Goal: Navigation & Orientation: Find specific page/section

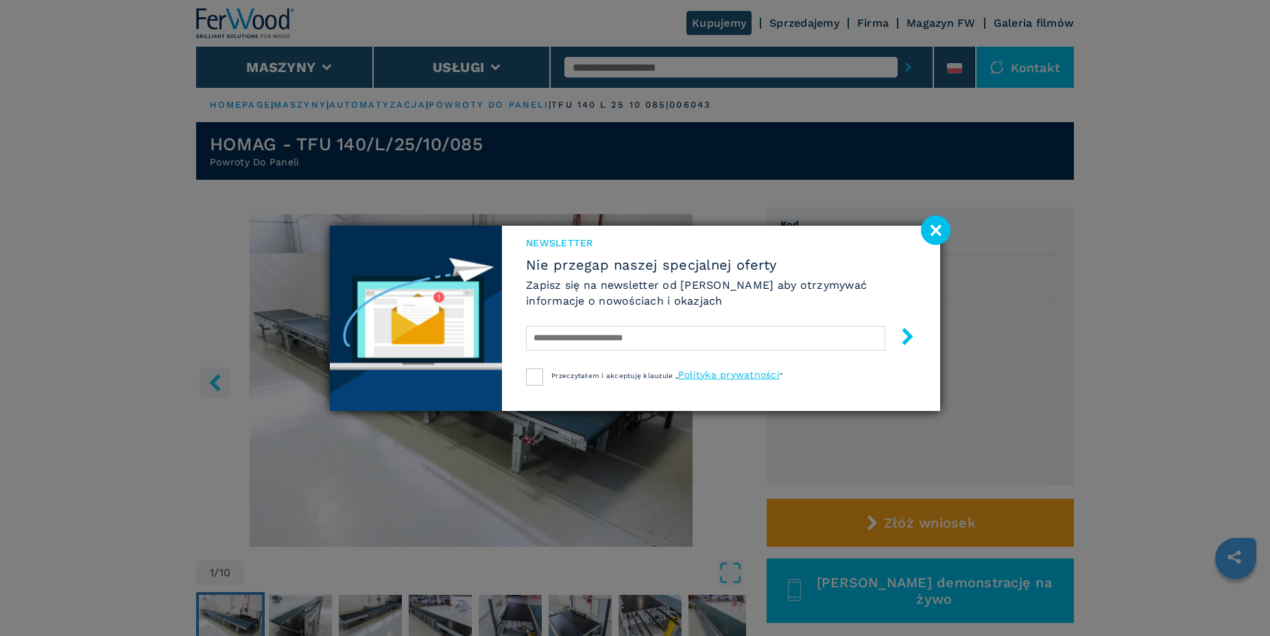
click at [932, 231] on image at bounding box center [935, 229] width 29 height 29
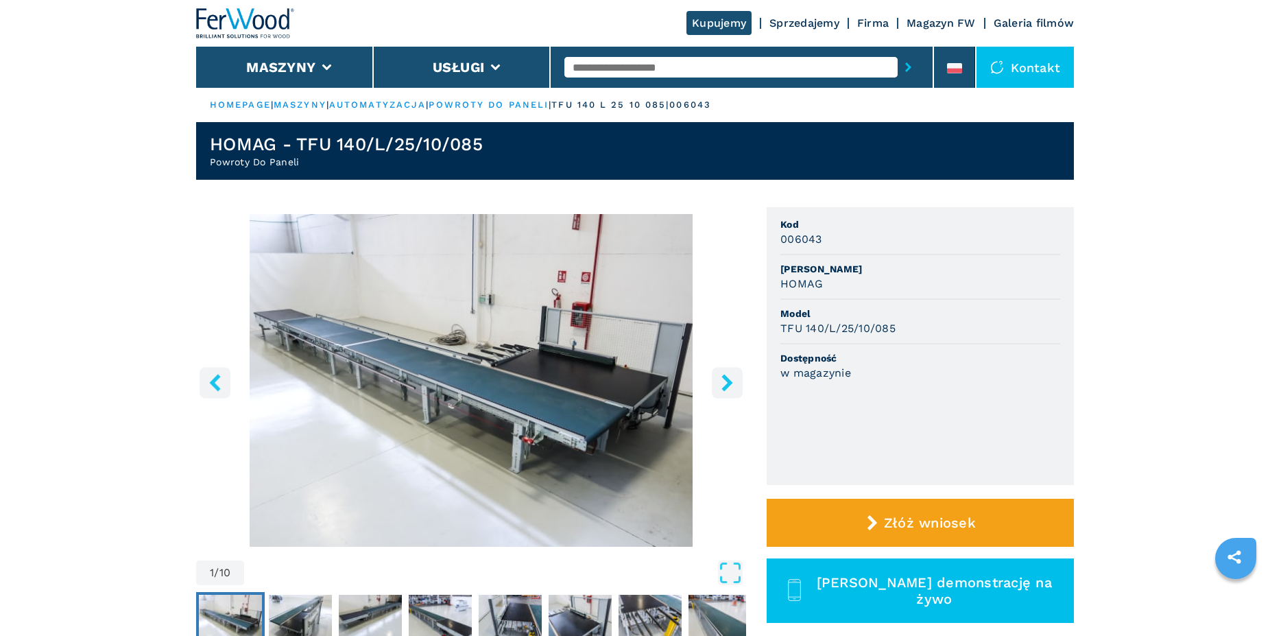
click at [718, 379] on button "right-button" at bounding box center [727, 382] width 31 height 31
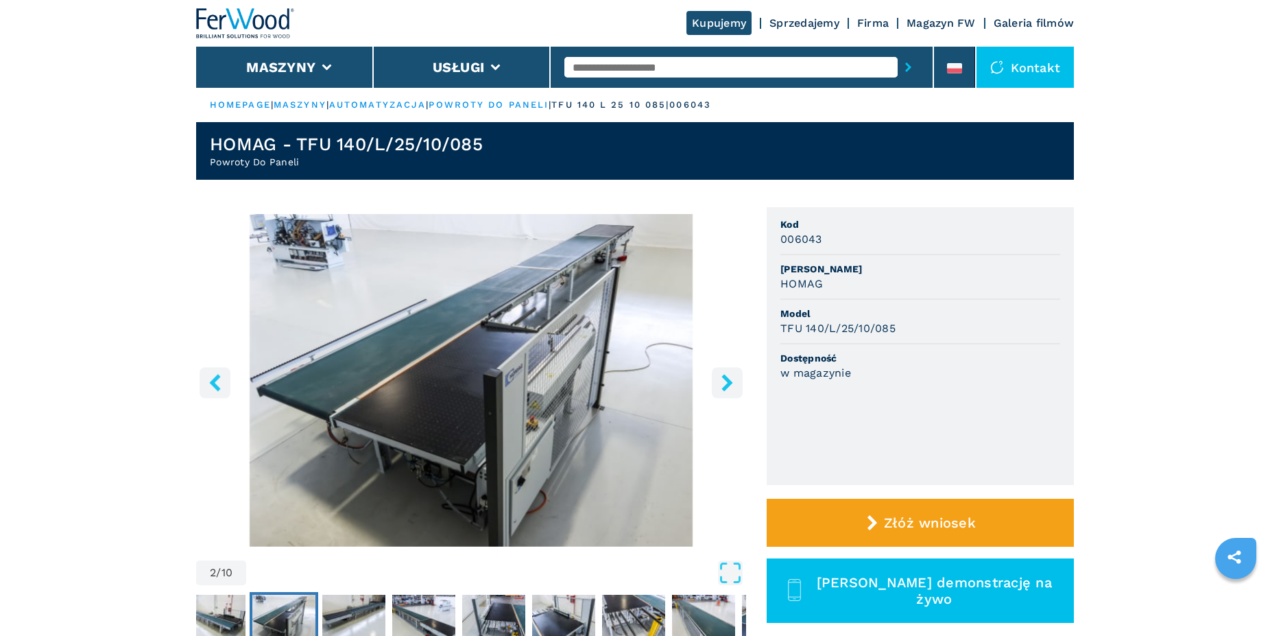
click at [718, 379] on button "right-button" at bounding box center [727, 382] width 31 height 31
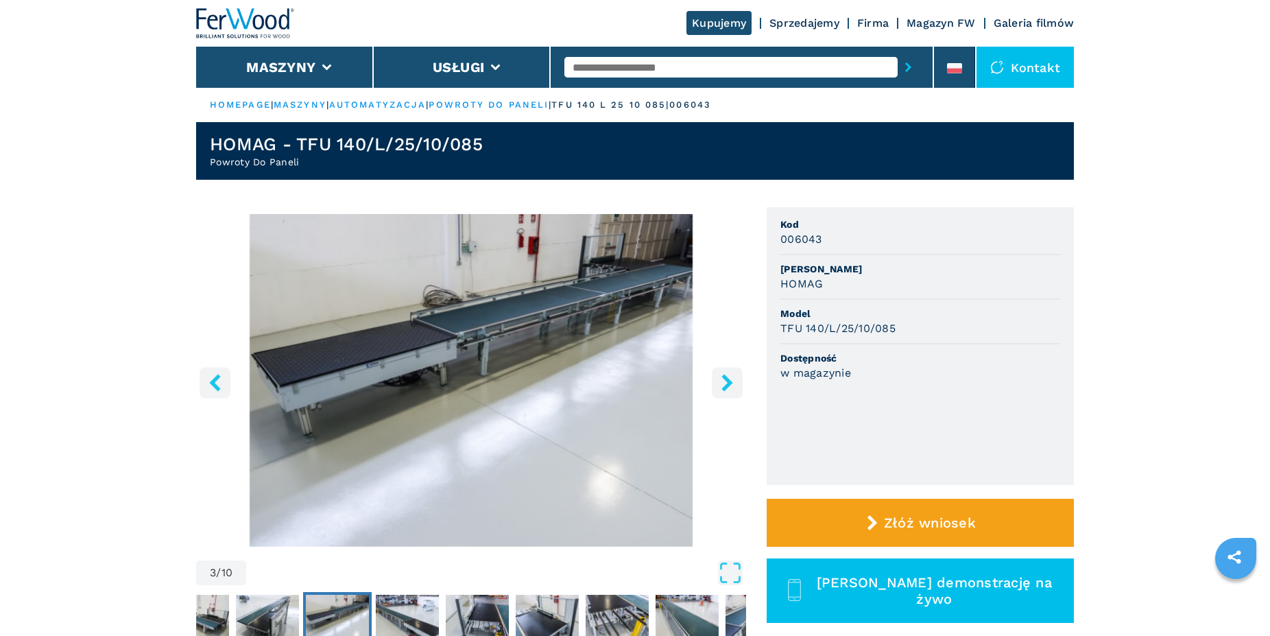
click at [718, 379] on button "right-button" at bounding box center [727, 382] width 31 height 31
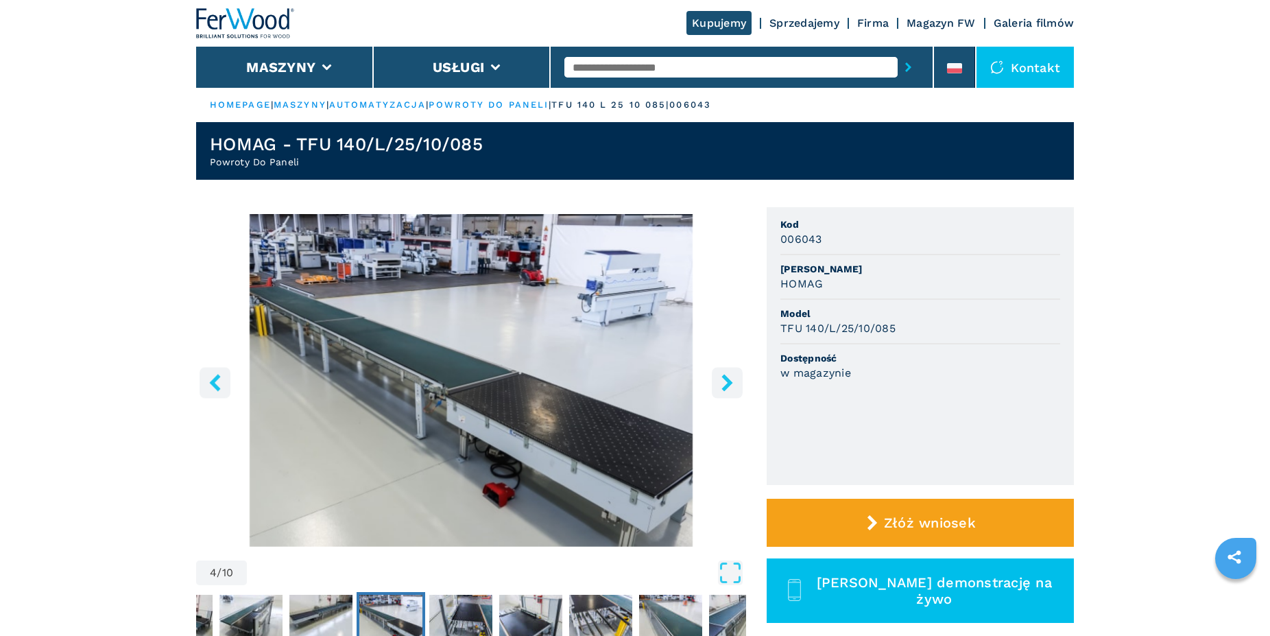
click at [718, 379] on button "right-button" at bounding box center [727, 382] width 31 height 31
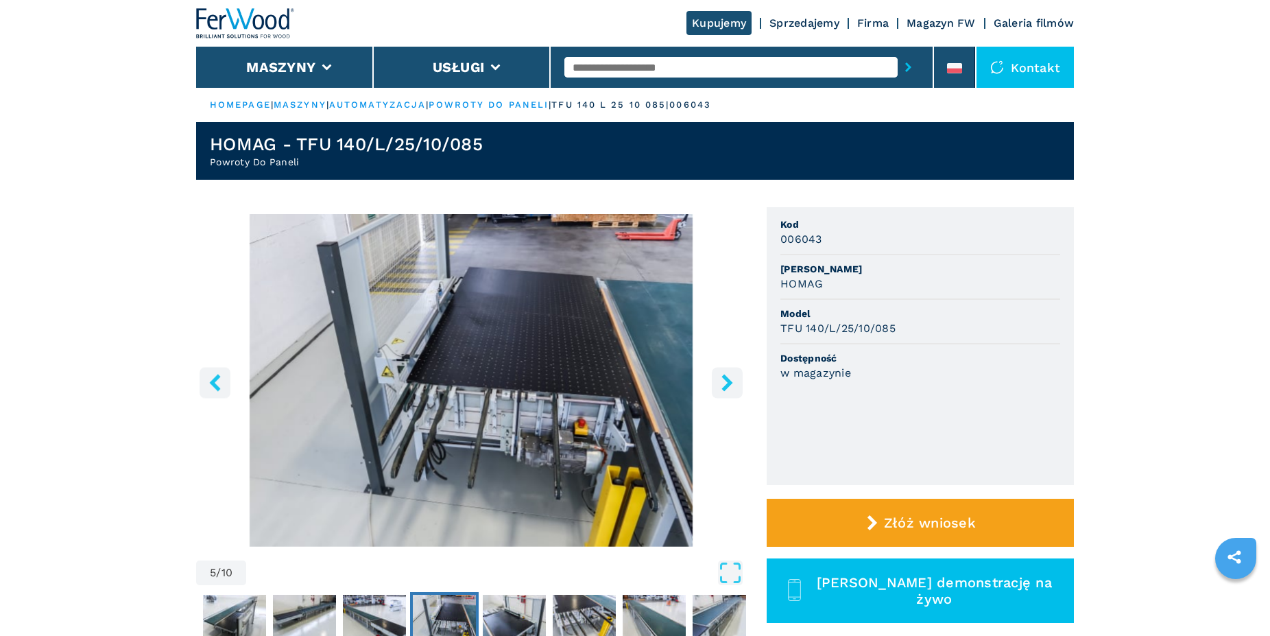
click at [718, 379] on button "right-button" at bounding box center [727, 382] width 31 height 31
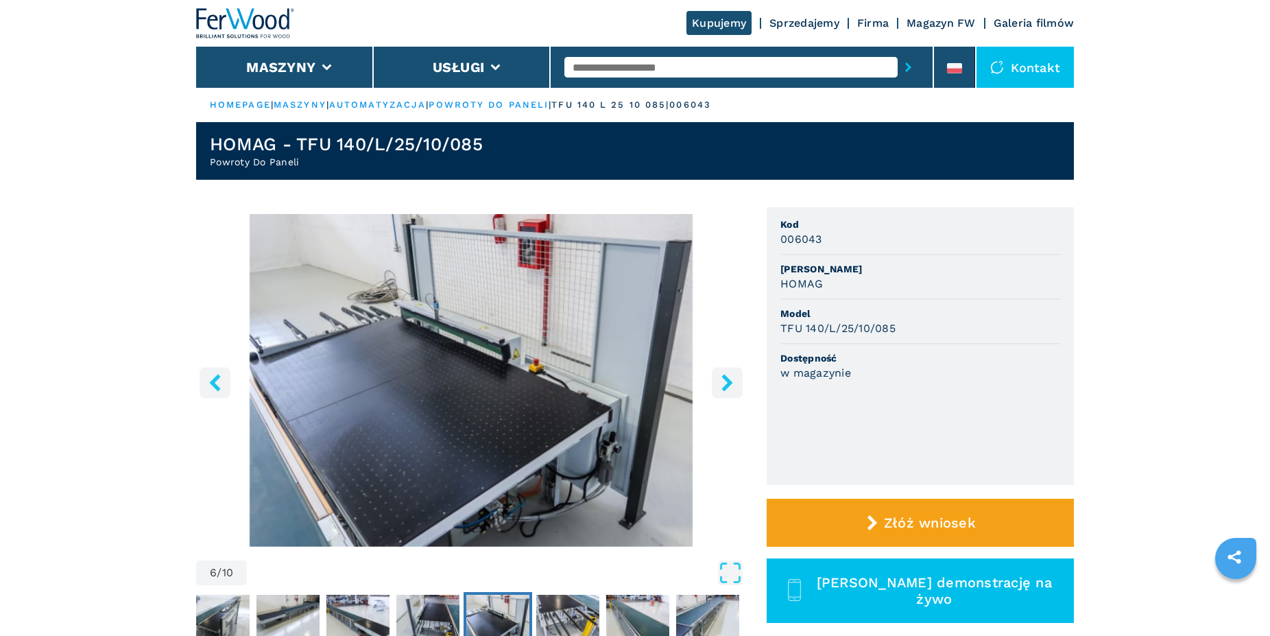
click at [728, 383] on icon "right-button" at bounding box center [727, 382] width 17 height 17
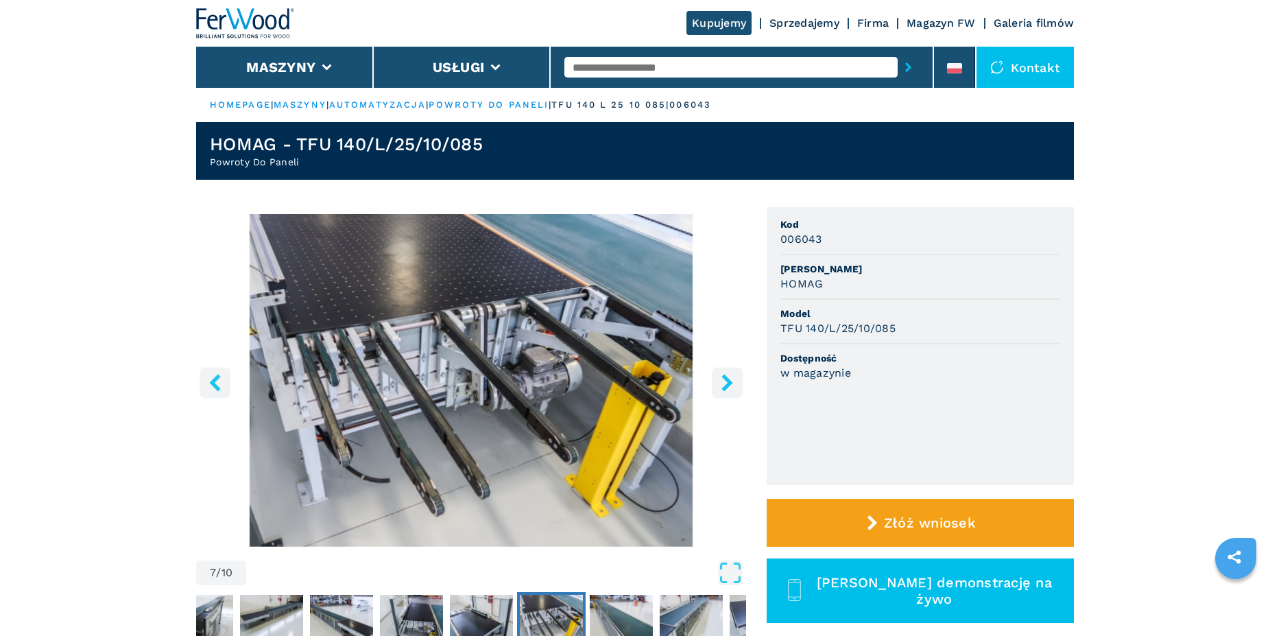
click at [728, 383] on icon "right-button" at bounding box center [727, 382] width 17 height 17
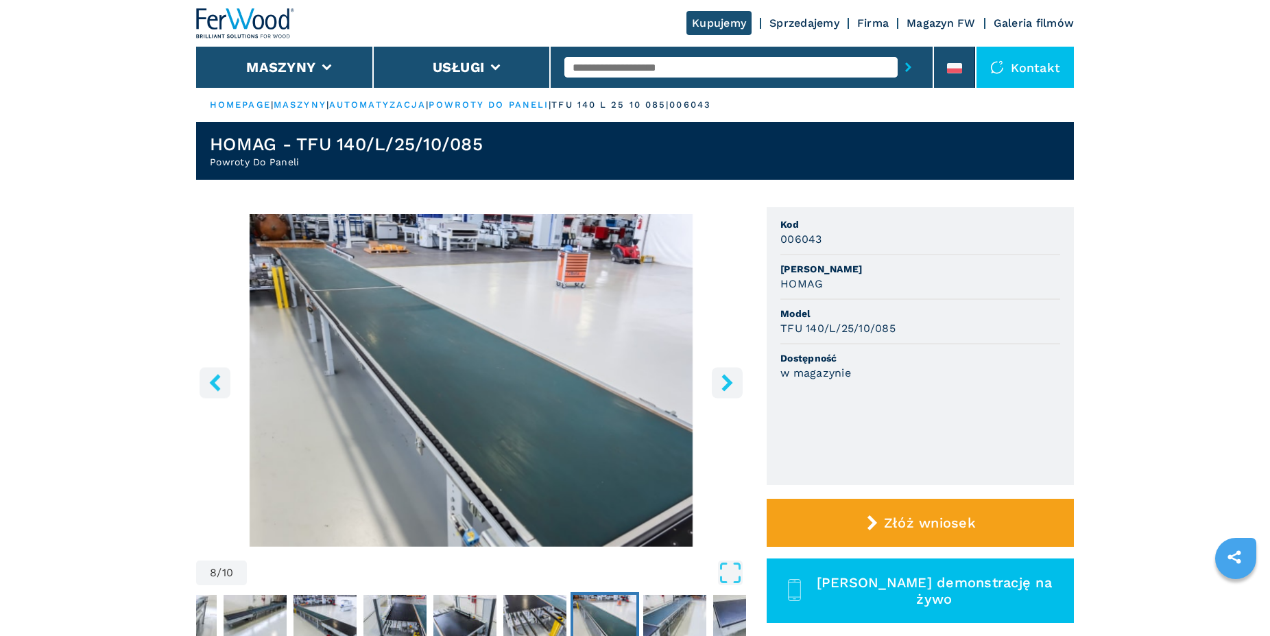
click at [728, 383] on icon "right-button" at bounding box center [727, 382] width 17 height 17
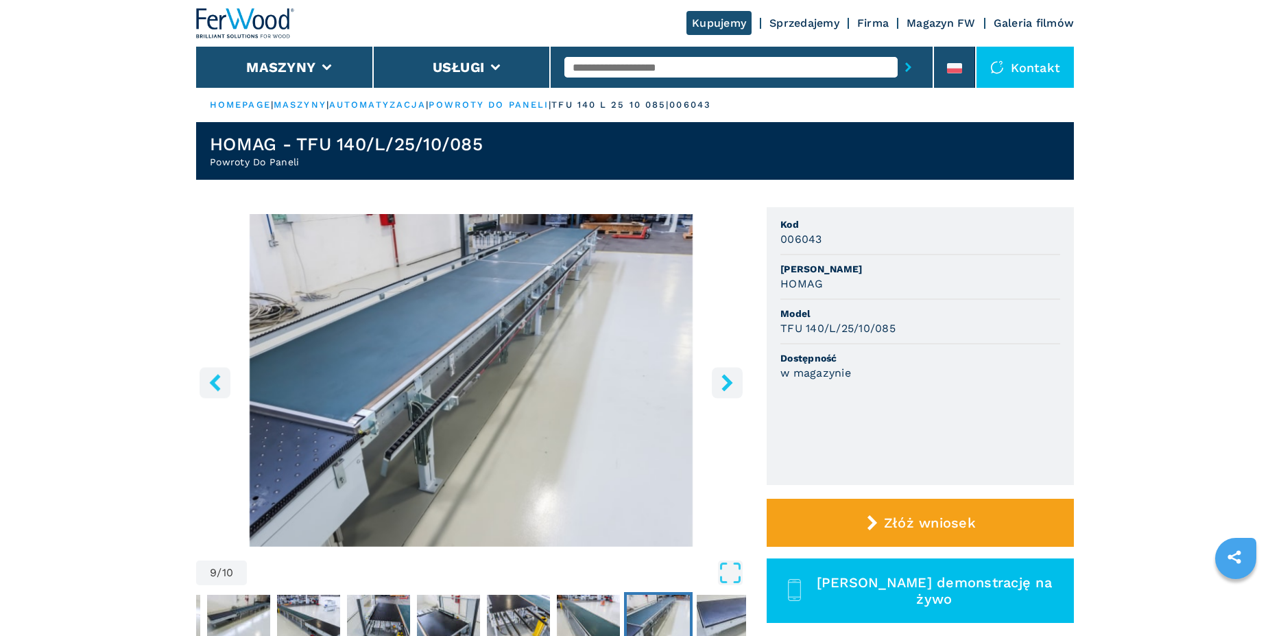
click at [728, 383] on icon "right-button" at bounding box center [727, 382] width 17 height 17
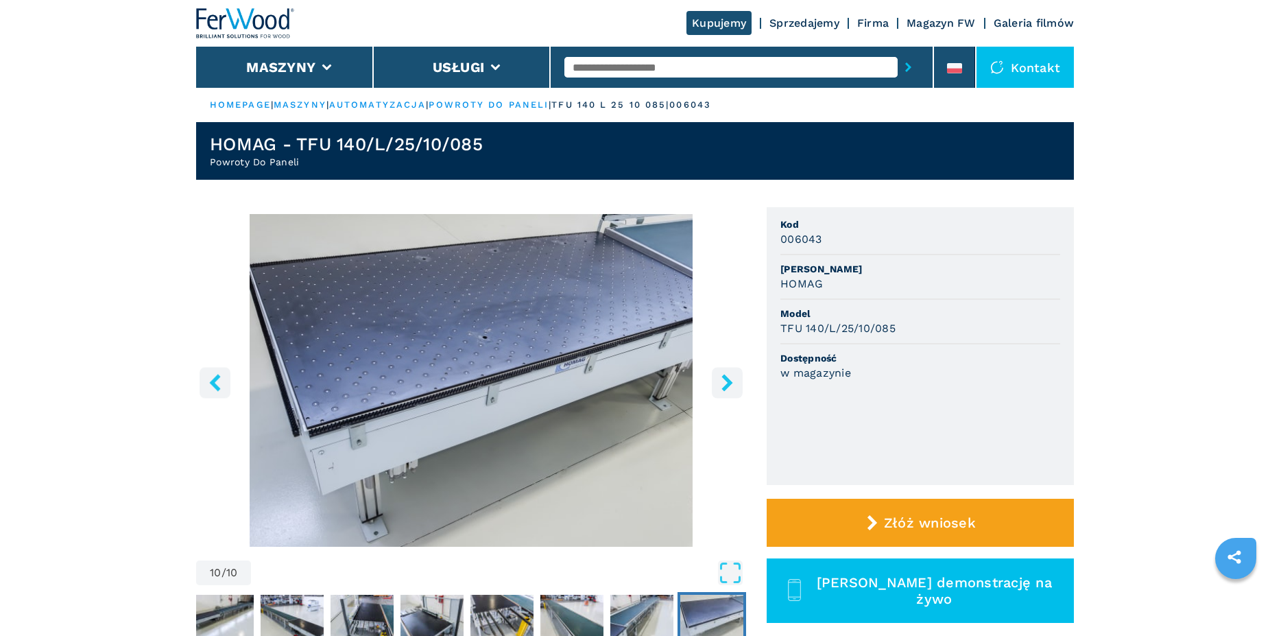
click at [728, 383] on icon "right-button" at bounding box center [727, 382] width 17 height 17
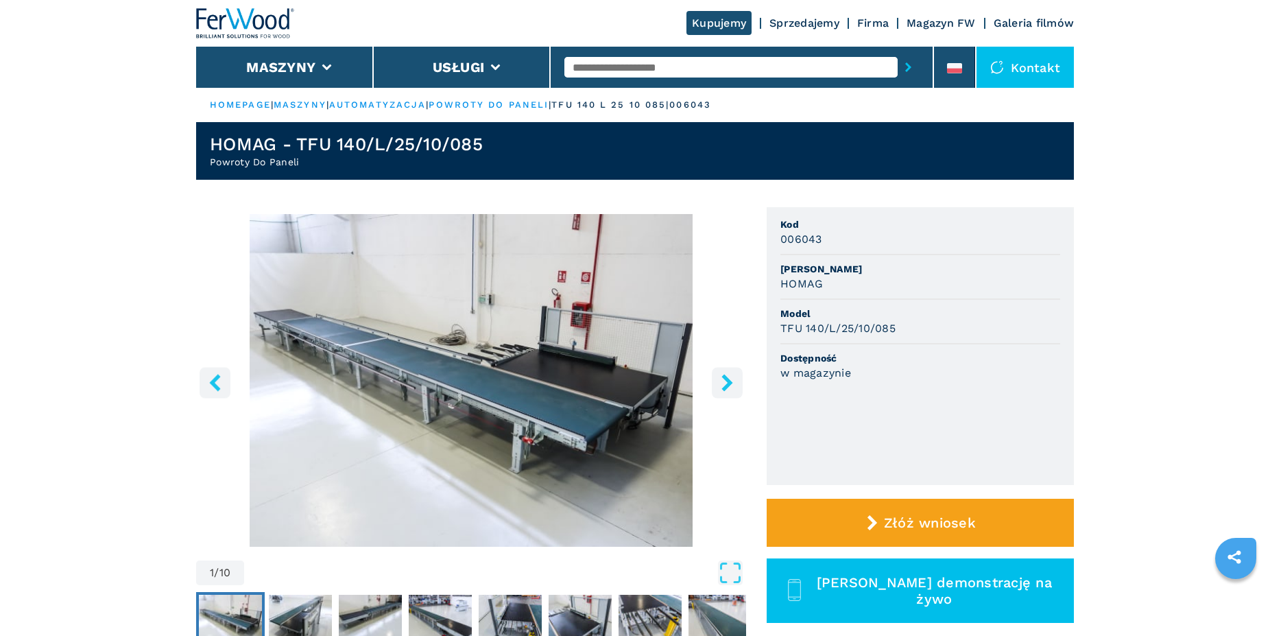
click at [728, 383] on icon "right-button" at bounding box center [727, 382] width 17 height 17
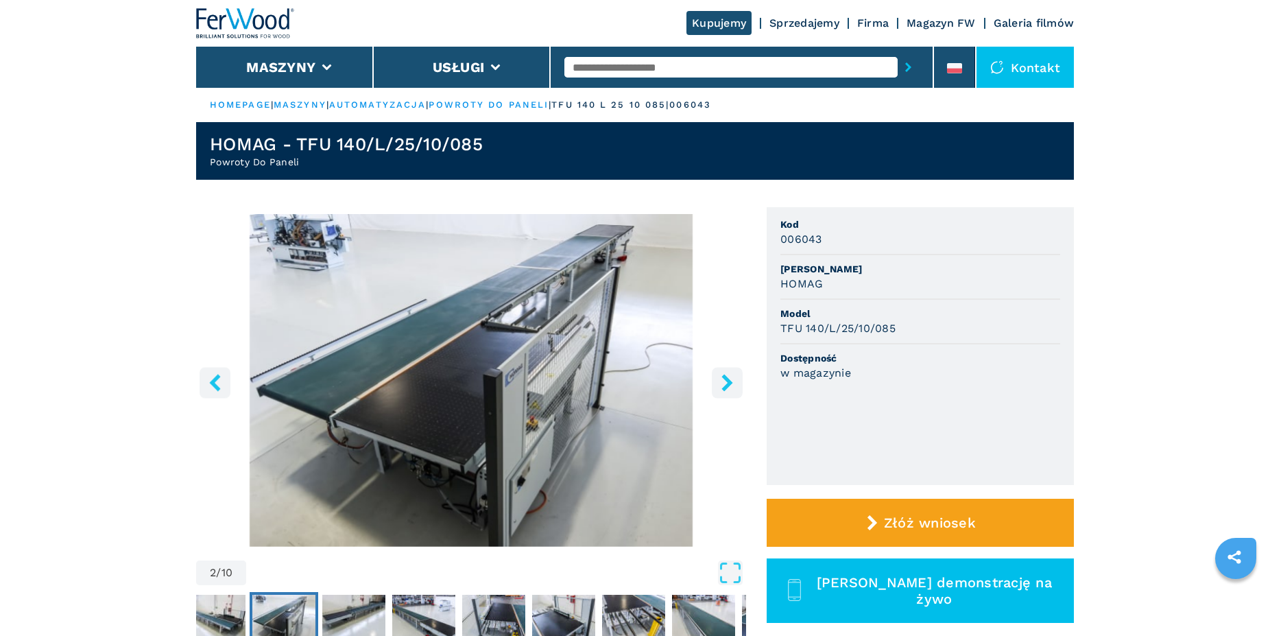
click at [728, 383] on icon "right-button" at bounding box center [727, 382] width 17 height 17
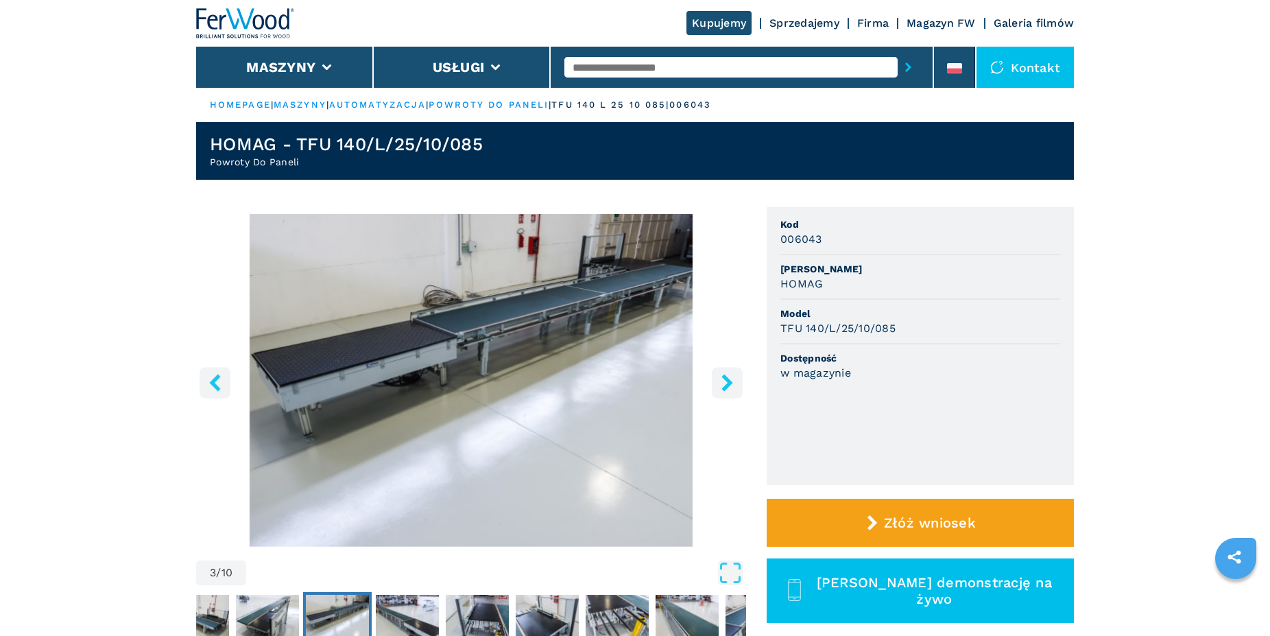
click at [728, 383] on icon "right-button" at bounding box center [727, 382] width 17 height 17
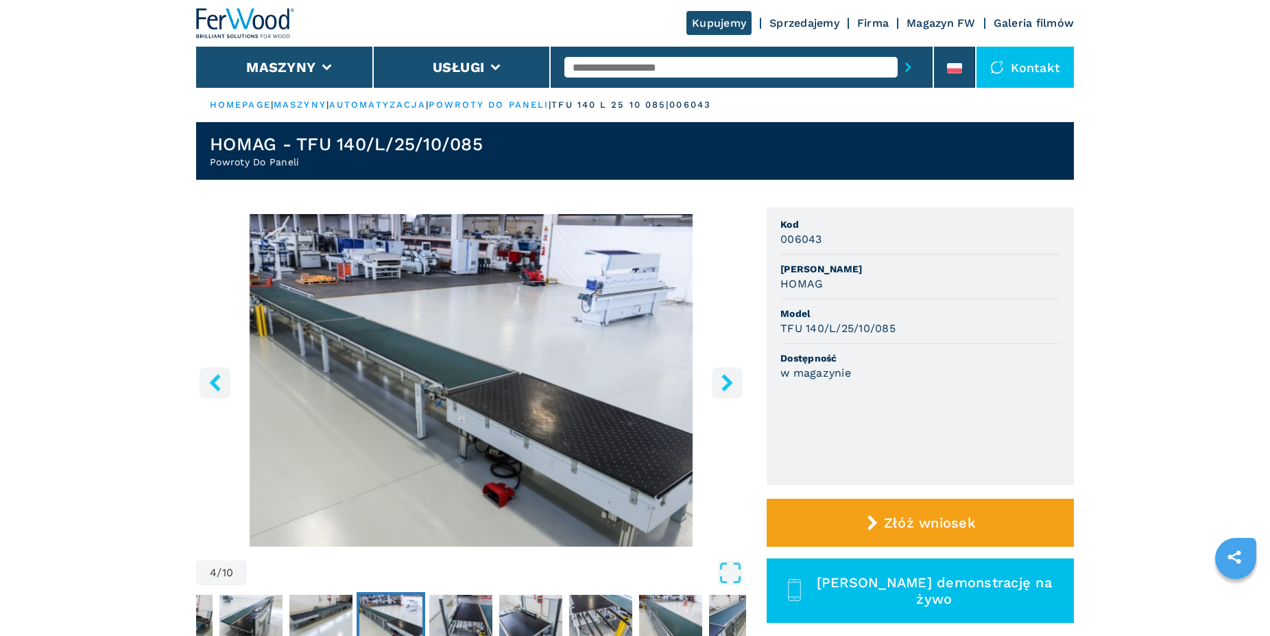
click at [721, 383] on icon "right-button" at bounding box center [727, 382] width 17 height 17
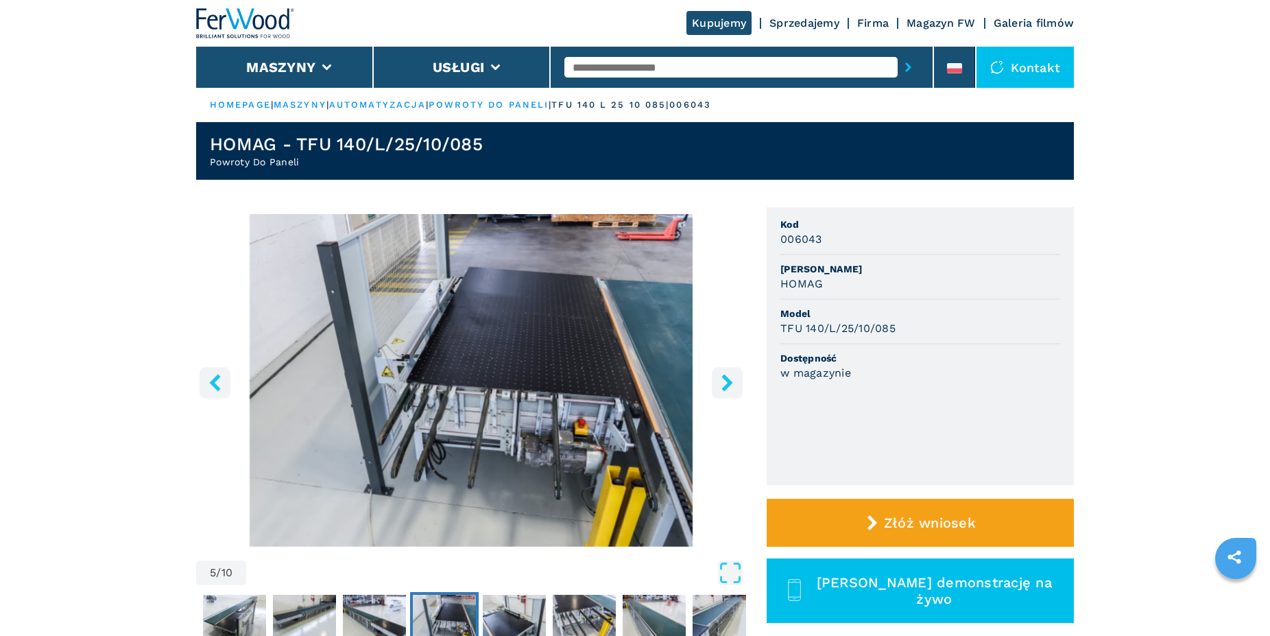
click at [721, 383] on icon "right-button" at bounding box center [727, 382] width 17 height 17
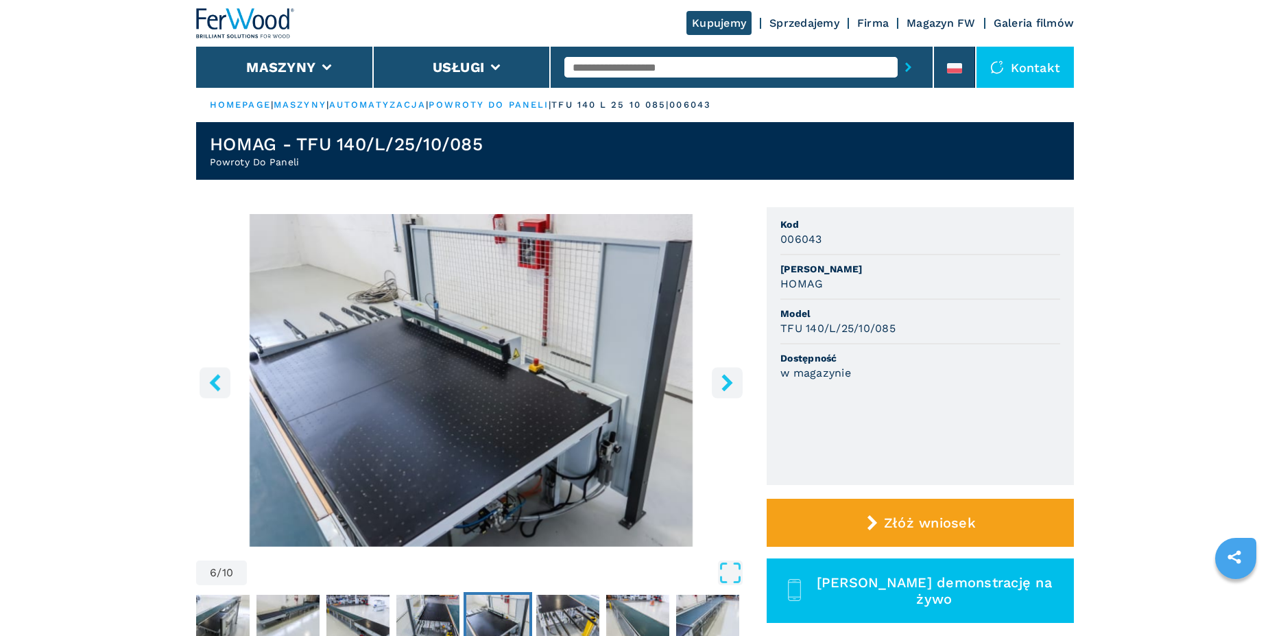
click at [721, 383] on icon "right-button" at bounding box center [727, 382] width 17 height 17
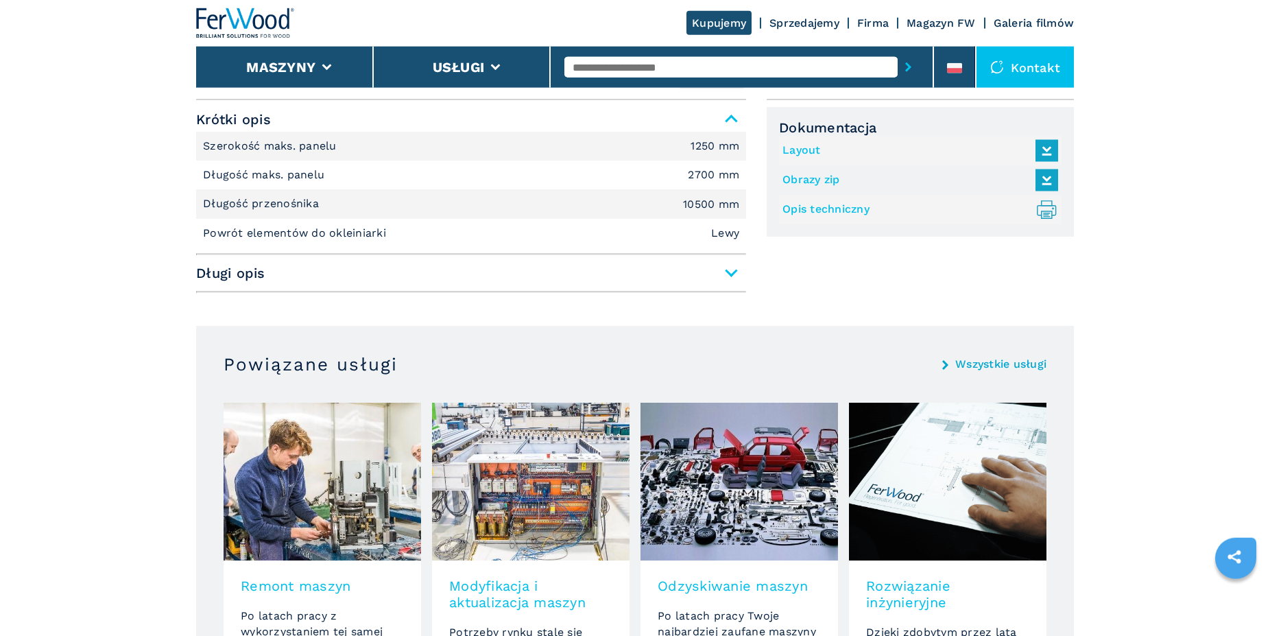
scroll to position [490, 0]
